Goal: Task Accomplishment & Management: Complete application form

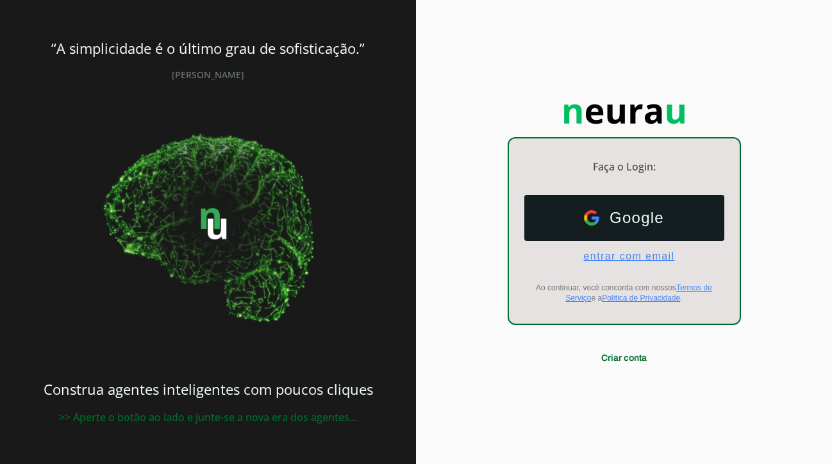
click at [634, 252] on span "entrar com email" at bounding box center [623, 257] width 101 height 12
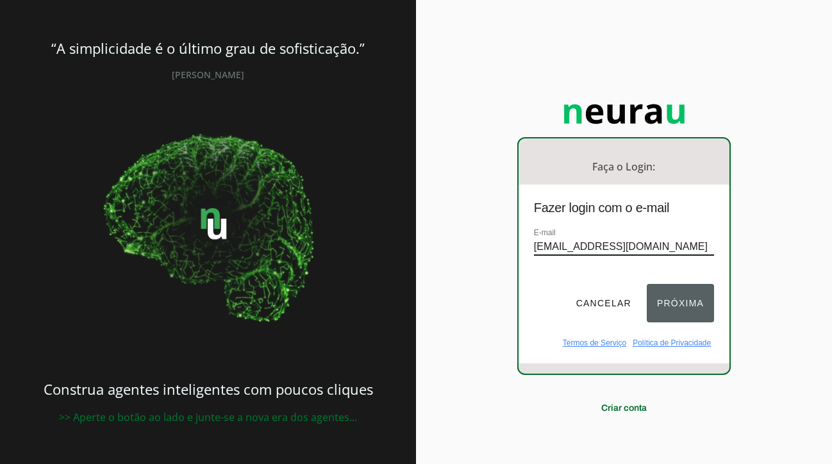
type input "[EMAIL_ADDRESS][DOMAIN_NAME]"
click at [687, 312] on button "Próxima" at bounding box center [680, 303] width 67 height 38
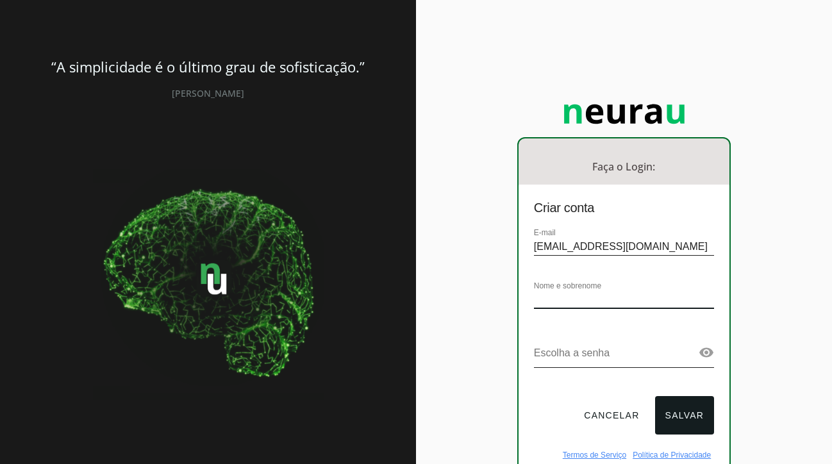
click at [652, 305] on input "text" at bounding box center [624, 300] width 180 height 17
click at [712, 300] on input "text" at bounding box center [624, 300] width 180 height 17
click at [688, 299] on input "text" at bounding box center [624, 300] width 180 height 17
type input "[PERSON_NAME]"
click at [659, 342] on div "Escolha a senha" at bounding box center [624, 356] width 180 height 49
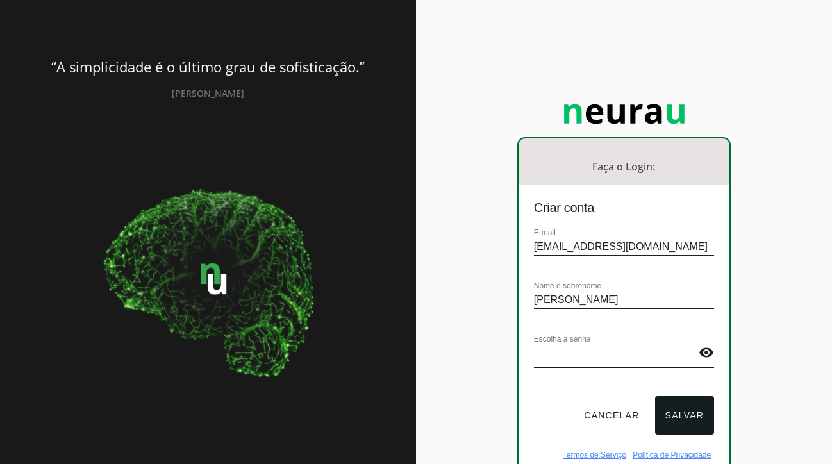
click at [709, 349] on link at bounding box center [706, 352] width 15 height 15
click at [686, 410] on button "Salvar" at bounding box center [685, 415] width 60 height 38
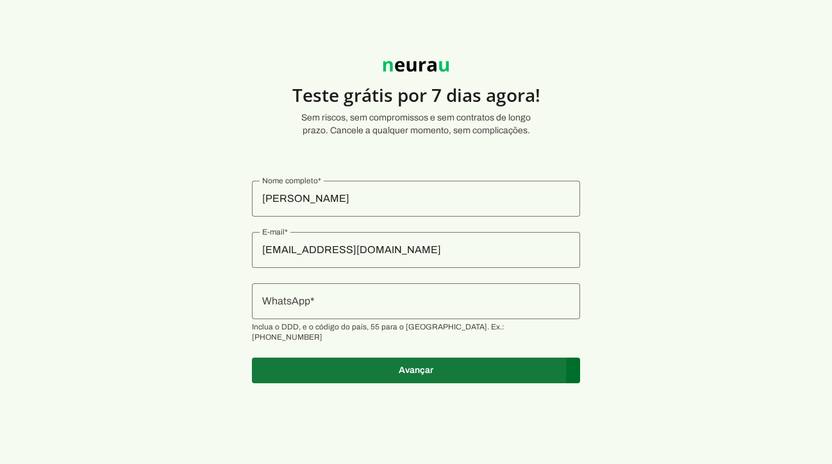
click at [428, 362] on span at bounding box center [416, 370] width 328 height 31
